Goal: Transaction & Acquisition: Purchase product/service

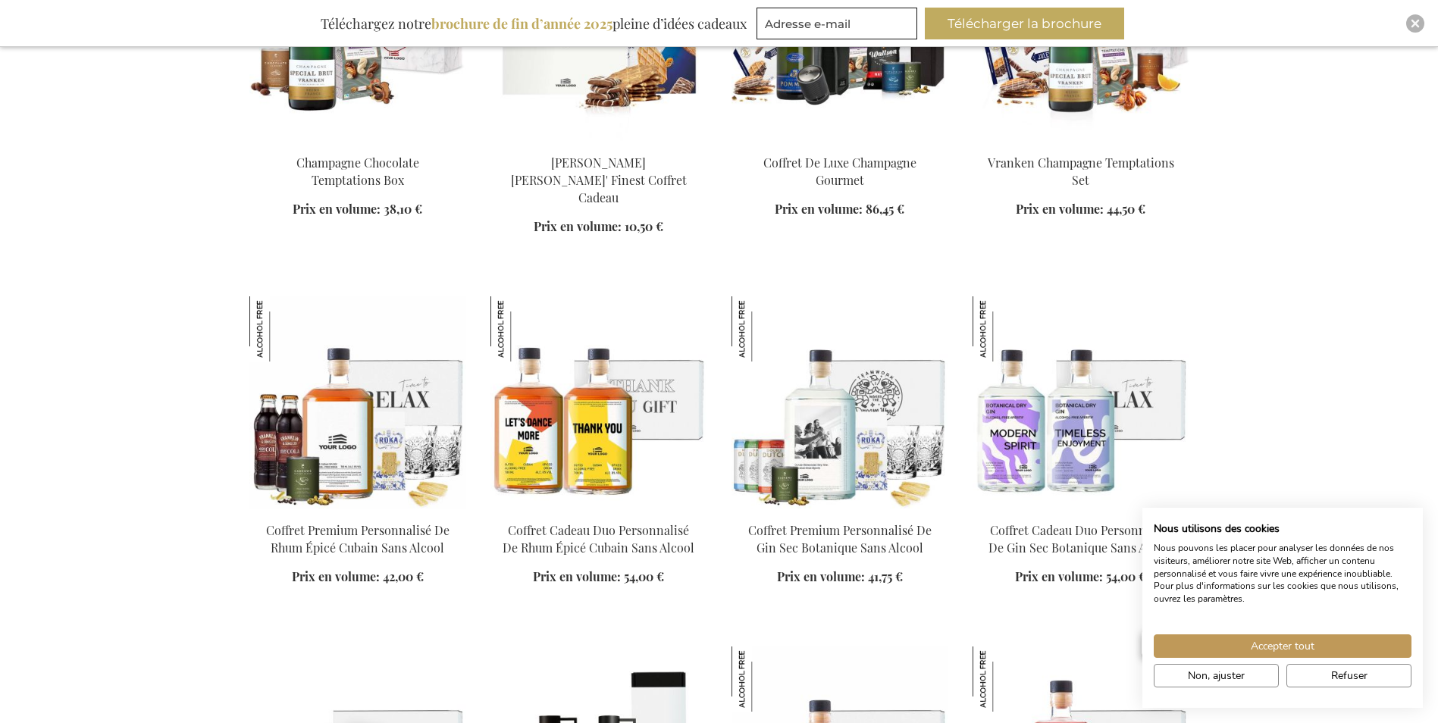
scroll to position [1213, 0]
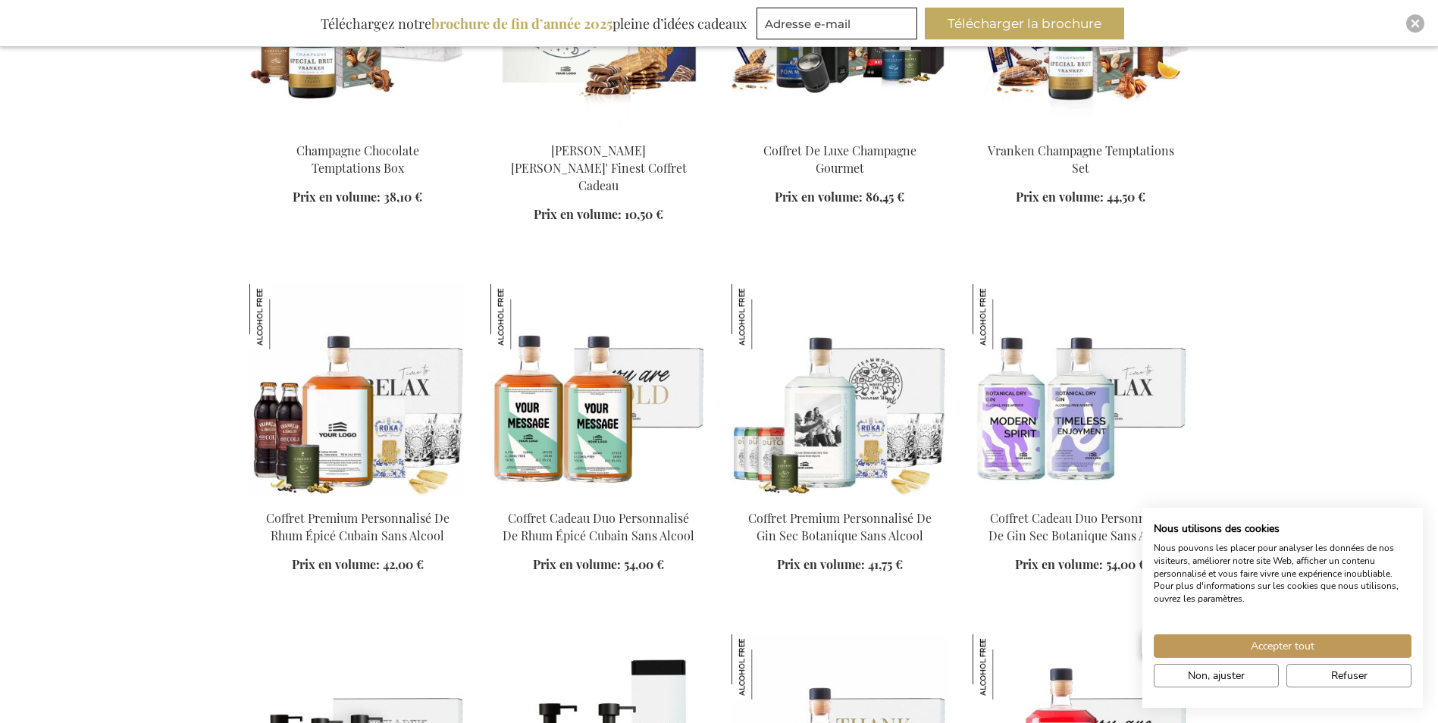
click at [579, 437] on img at bounding box center [599, 390] width 217 height 212
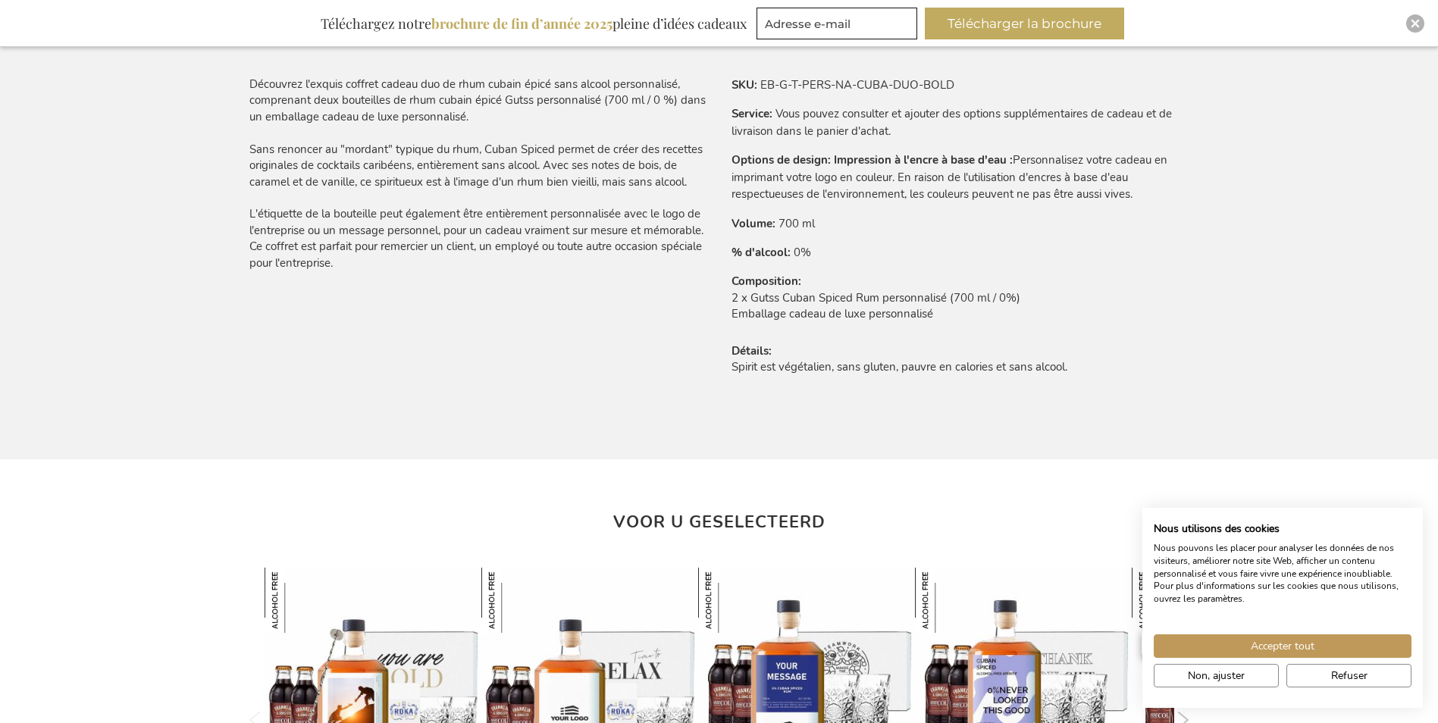
scroll to position [1137, 0]
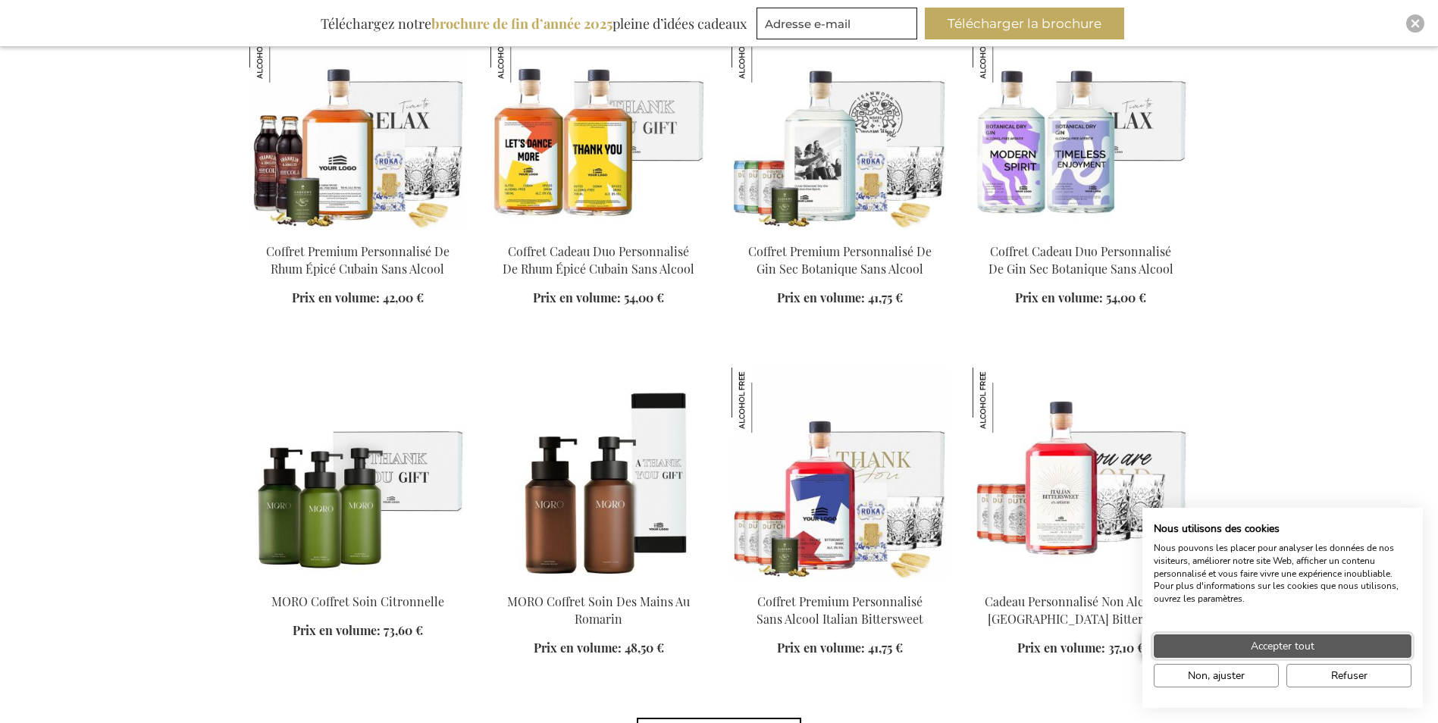
click at [1260, 644] on span "Accepter tout" at bounding box center [1283, 646] width 64 height 16
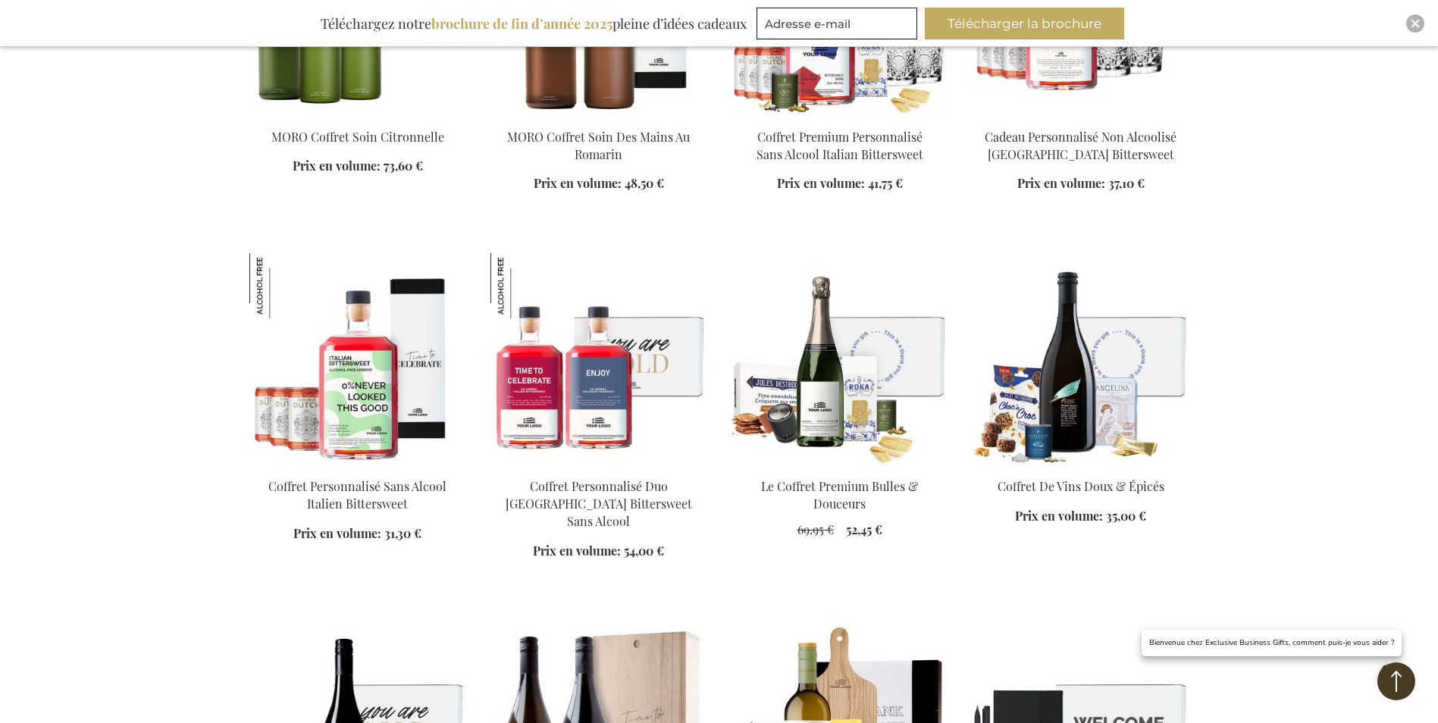
scroll to position [2238, 0]
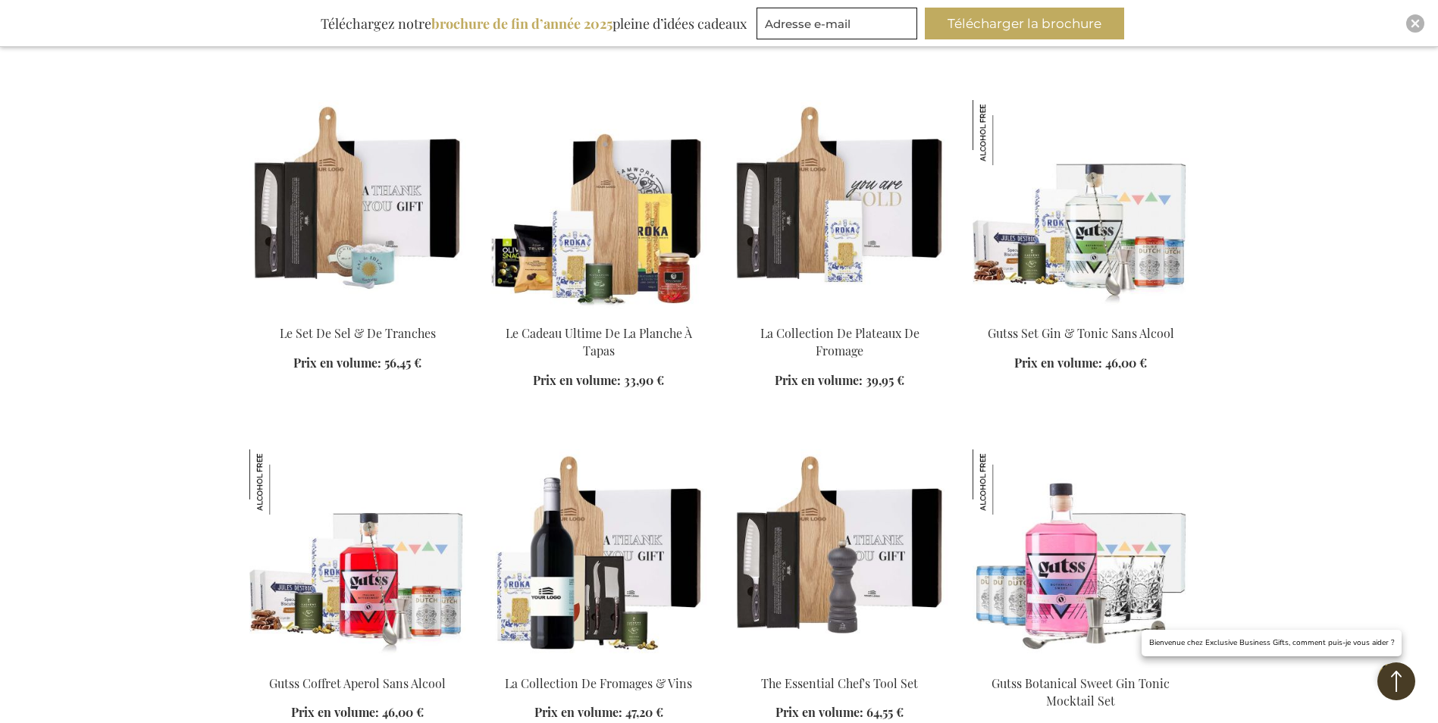
scroll to position [2845, 0]
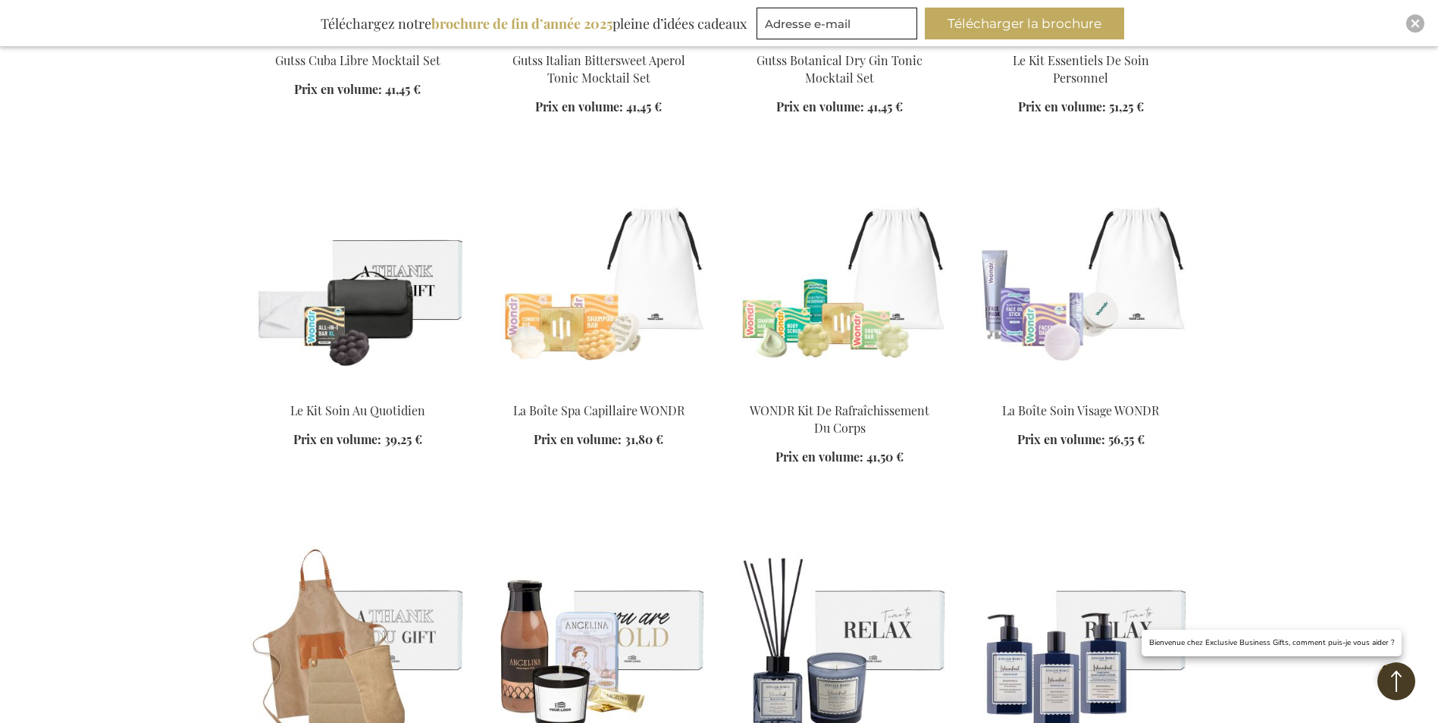
scroll to position [3982, 0]
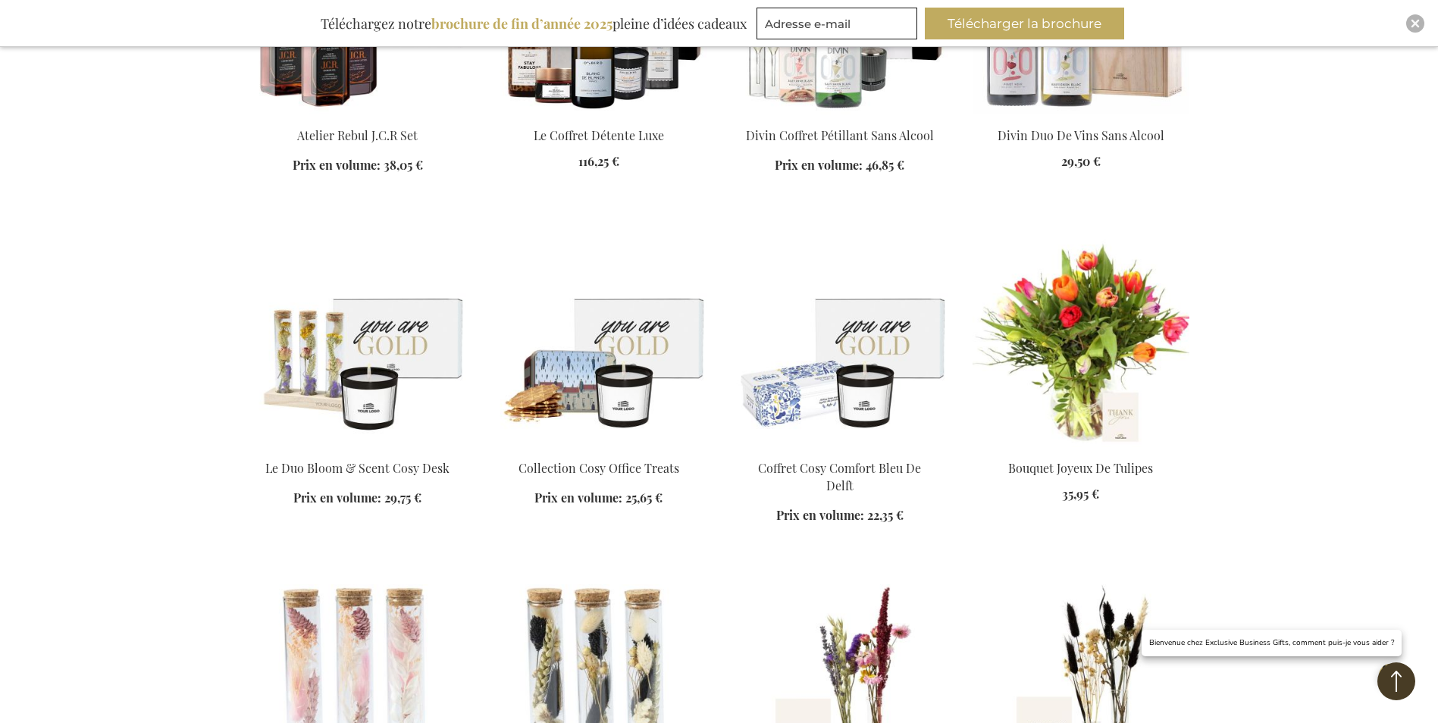
scroll to position [4891, 0]
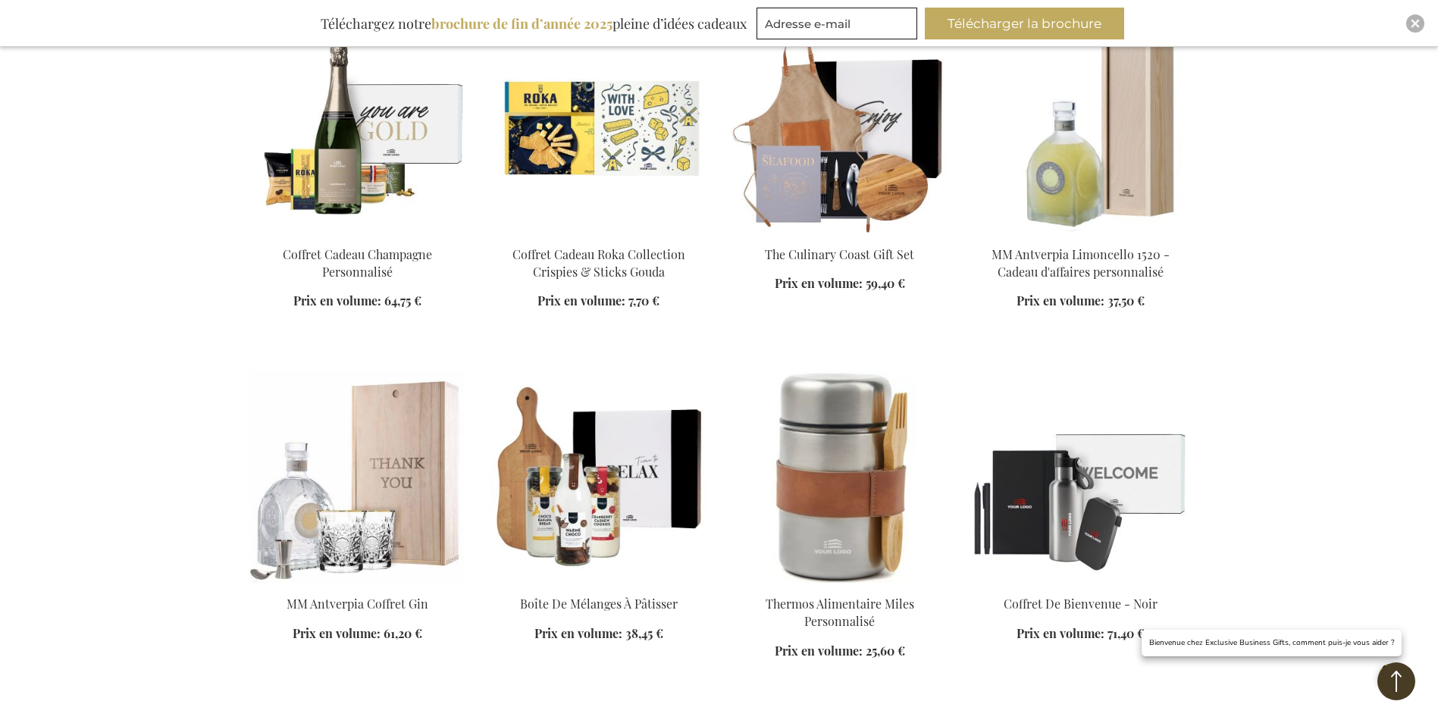
scroll to position [6332, 0]
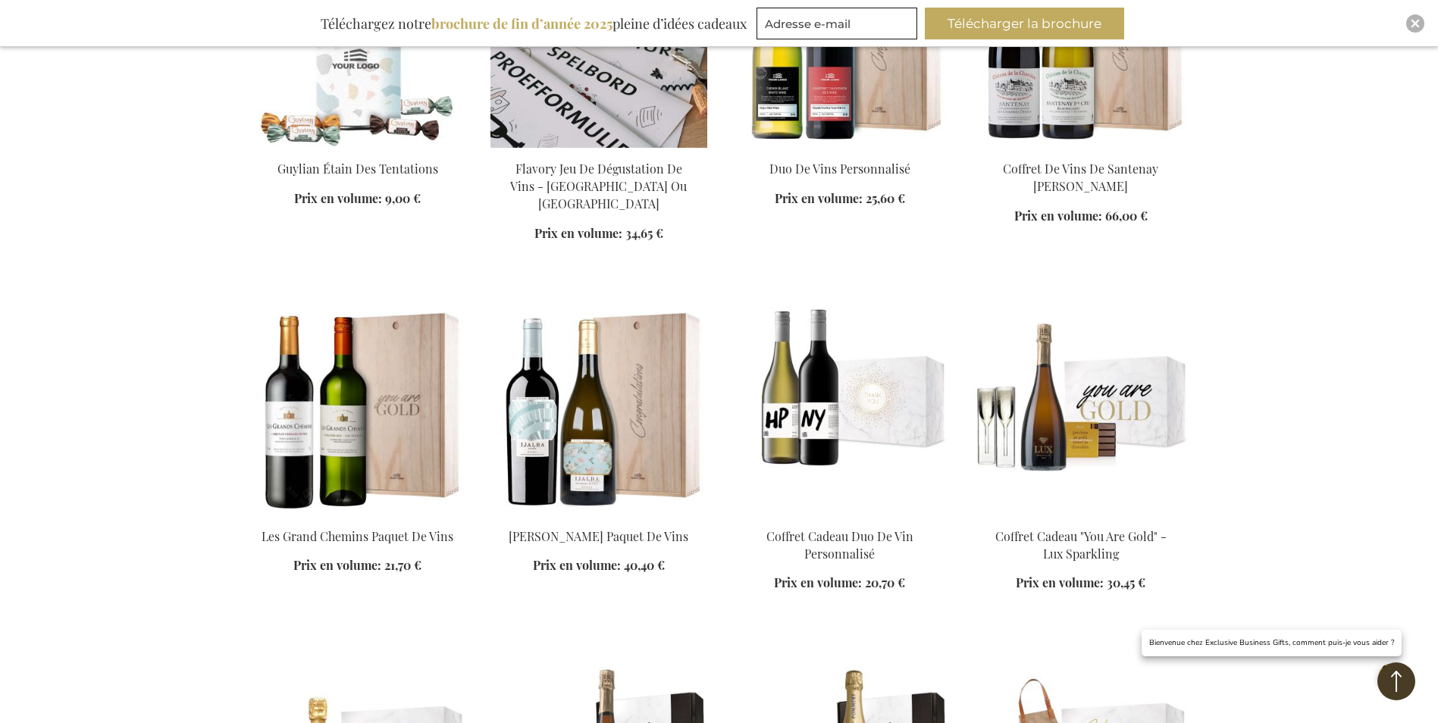
scroll to position [7545, 0]
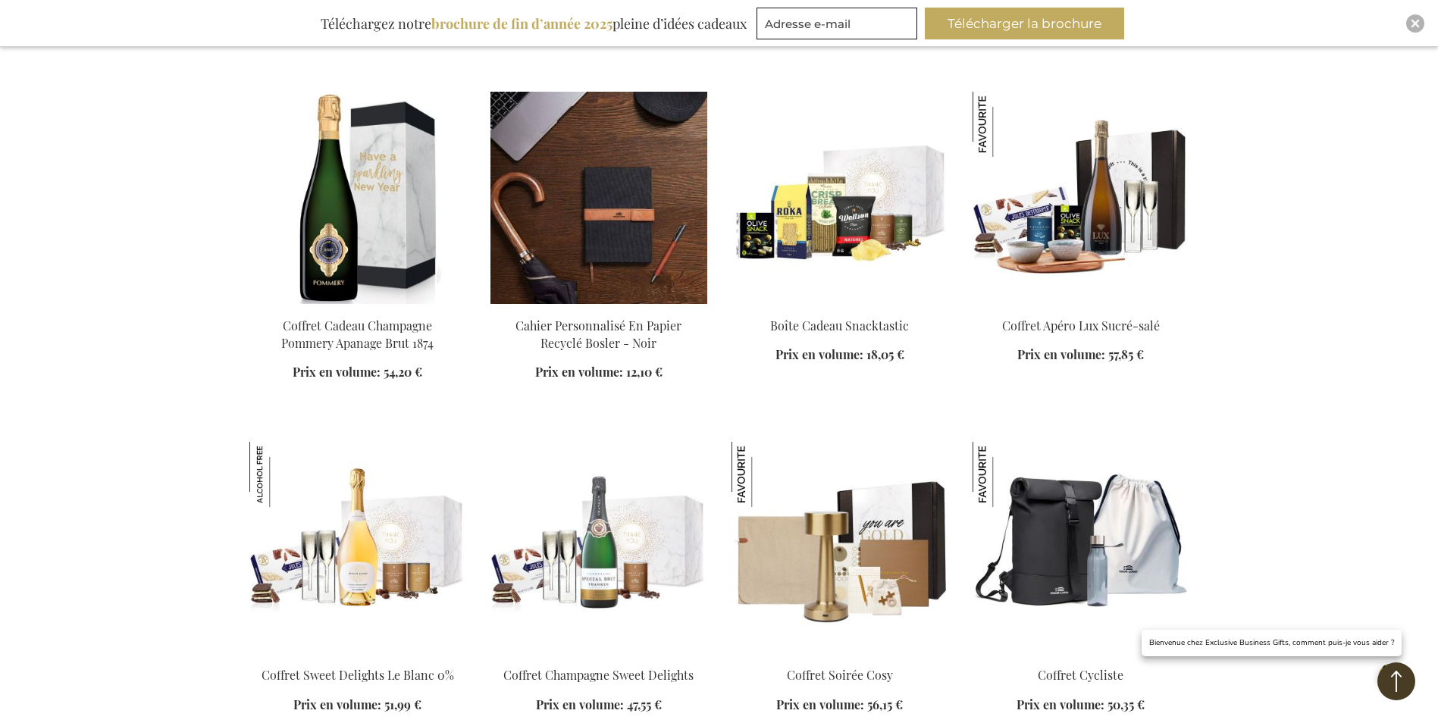
scroll to position [8606, 0]
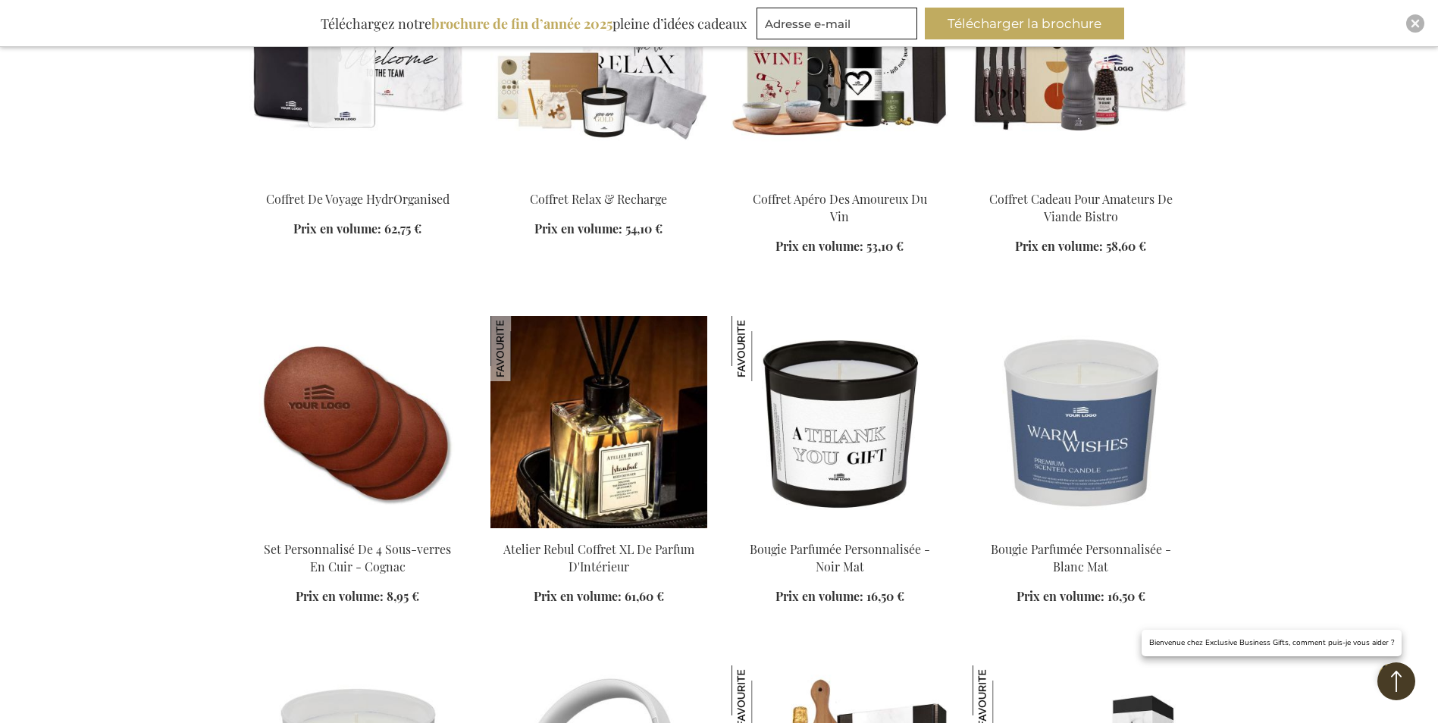
scroll to position [9213, 0]
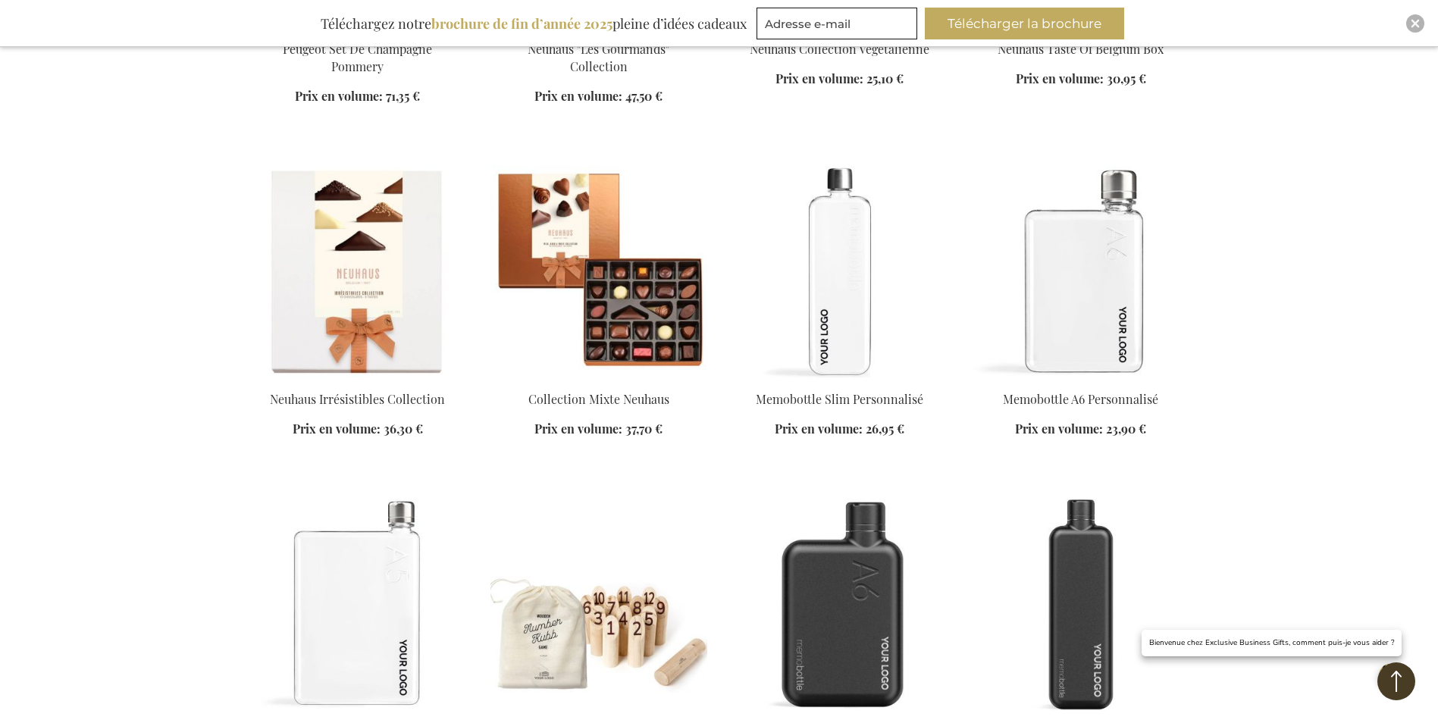
scroll to position [10805, 0]
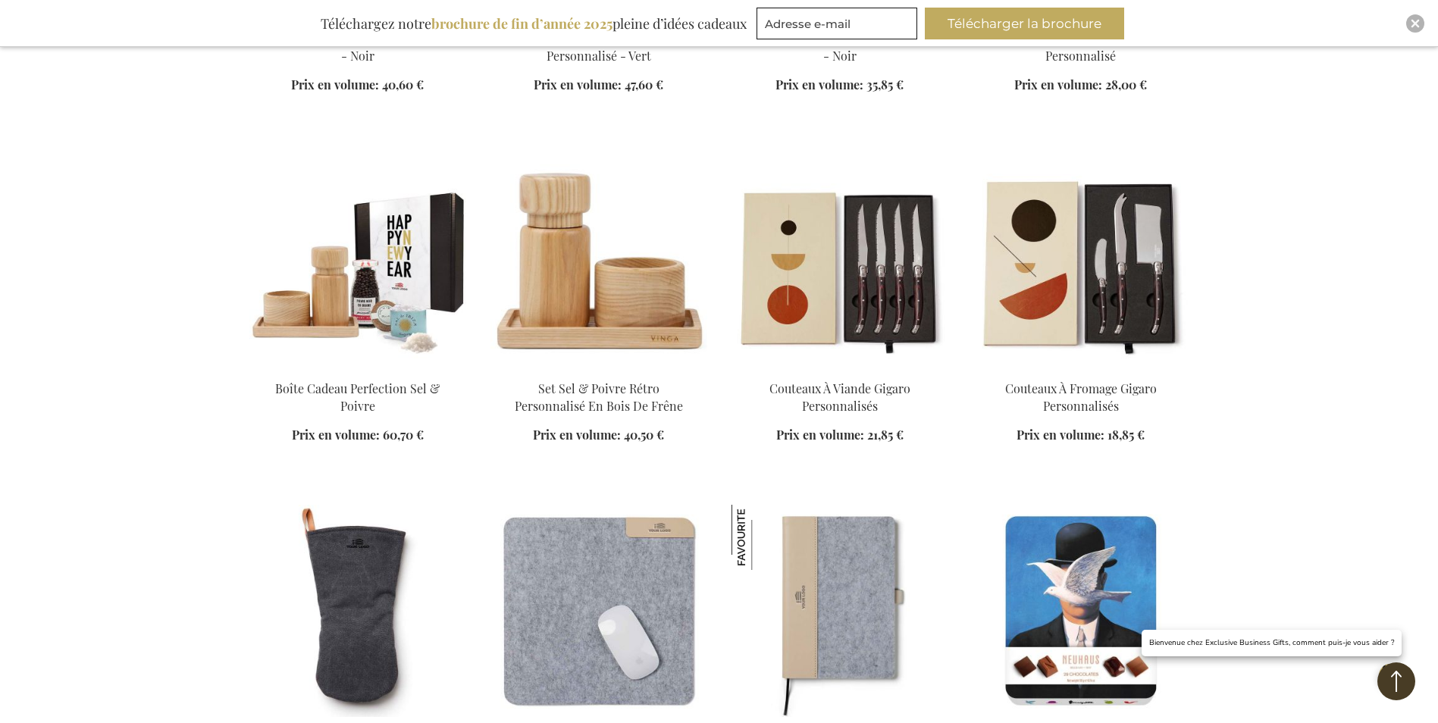
scroll to position [14368, 0]
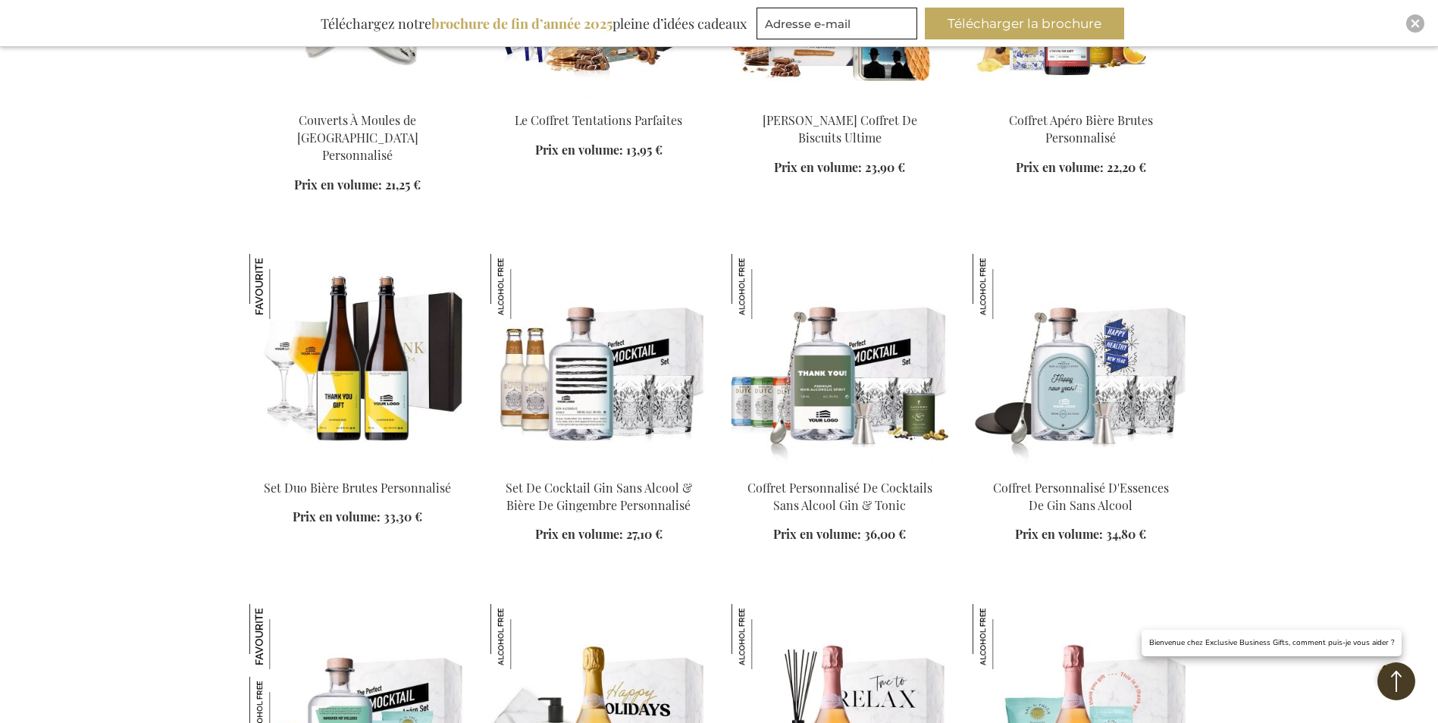
scroll to position [16036, 0]
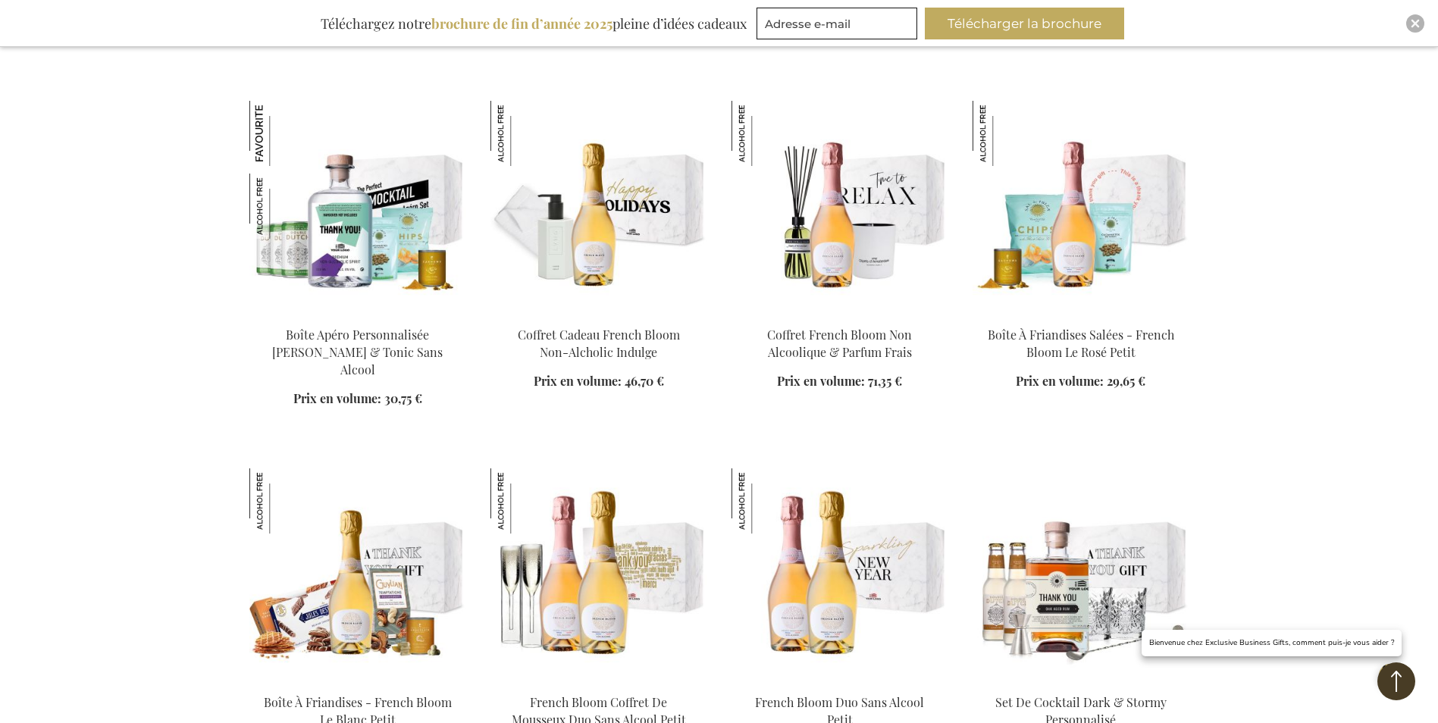
scroll to position [16491, 0]
